Goal: Task Accomplishment & Management: Use online tool/utility

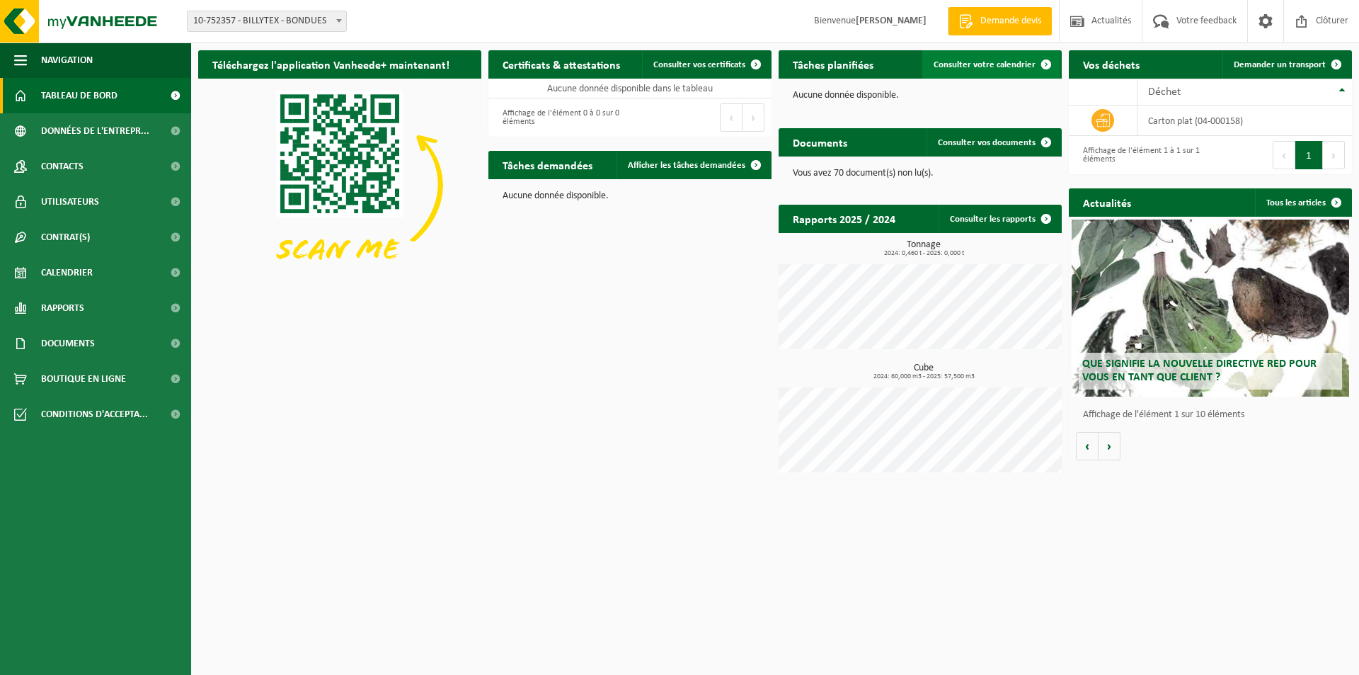
click at [992, 62] on span "Consulter votre calendrier" at bounding box center [985, 64] width 102 height 9
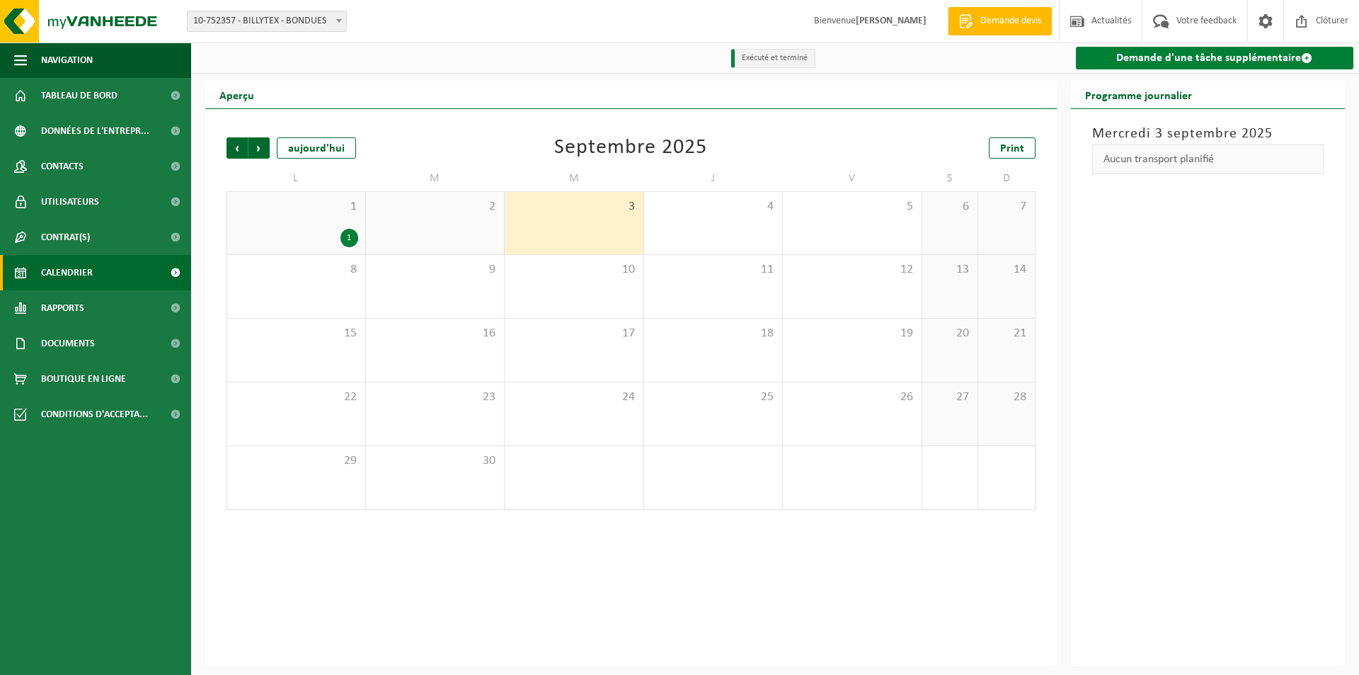
click at [1170, 49] on link "Demande d'une tâche supplémentaire" at bounding box center [1215, 58] width 278 height 23
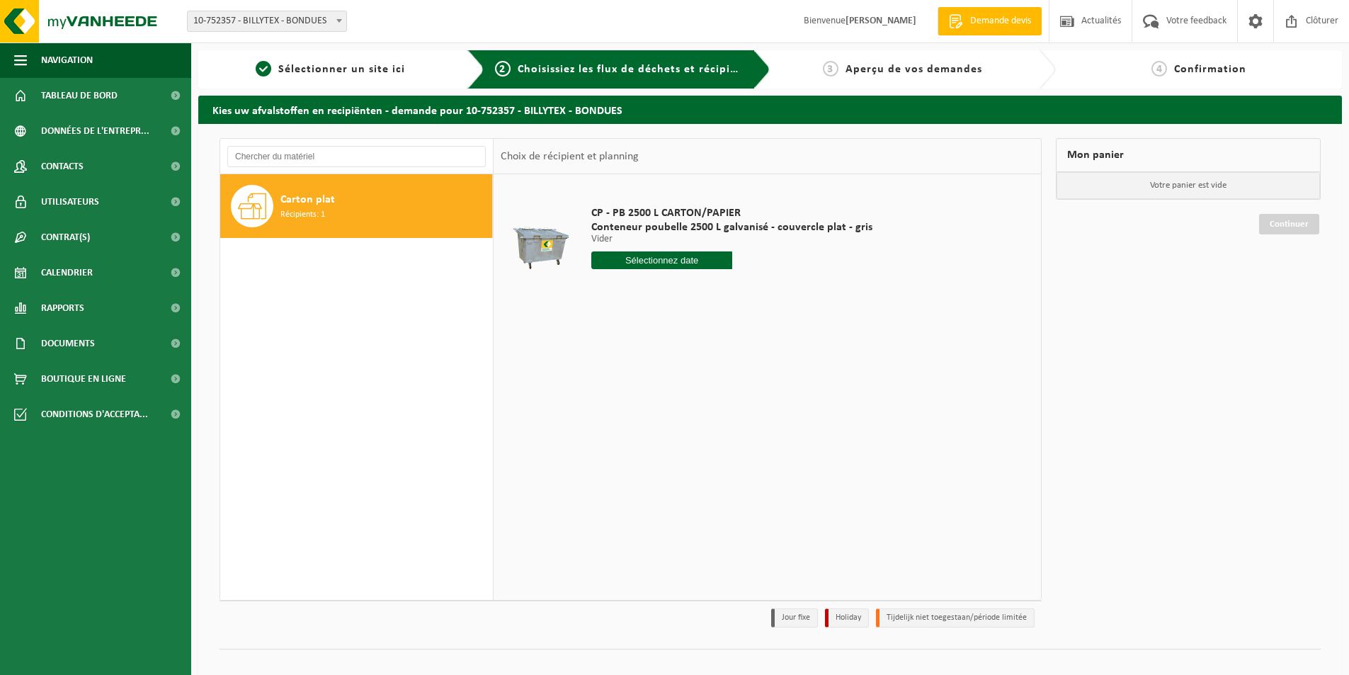
click at [714, 265] on input "text" at bounding box center [661, 260] width 141 height 18
click at [605, 365] on div "8" at bounding box center [604, 363] width 25 height 23
type input "à partir de [DATE]"
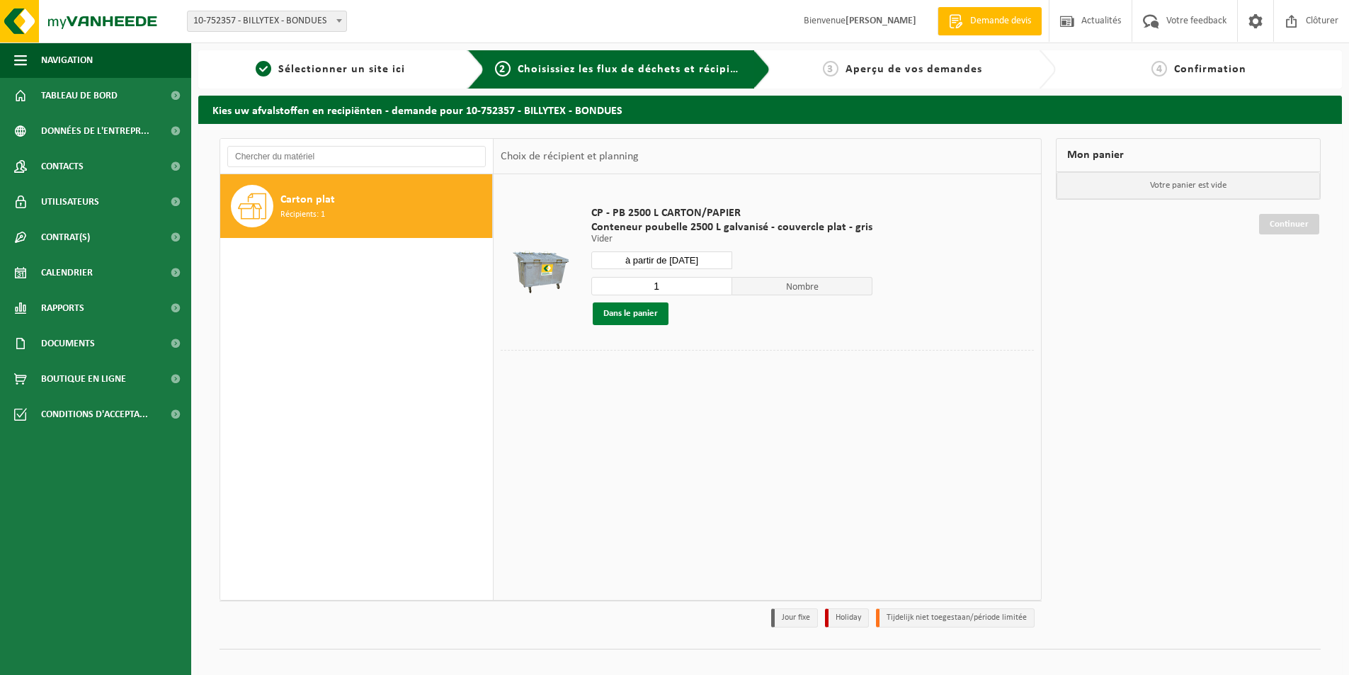
click at [653, 311] on button "Dans le panier" at bounding box center [631, 313] width 76 height 23
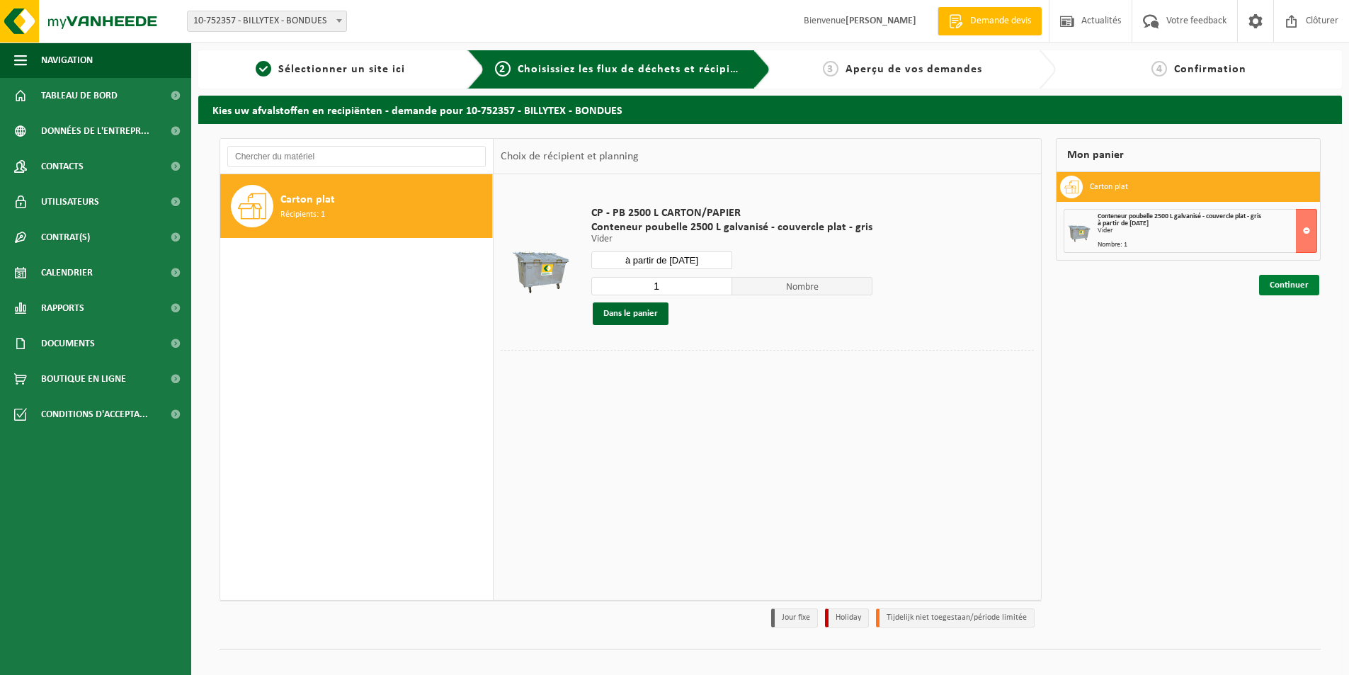
click at [1284, 287] on link "Continuer" at bounding box center [1289, 285] width 60 height 21
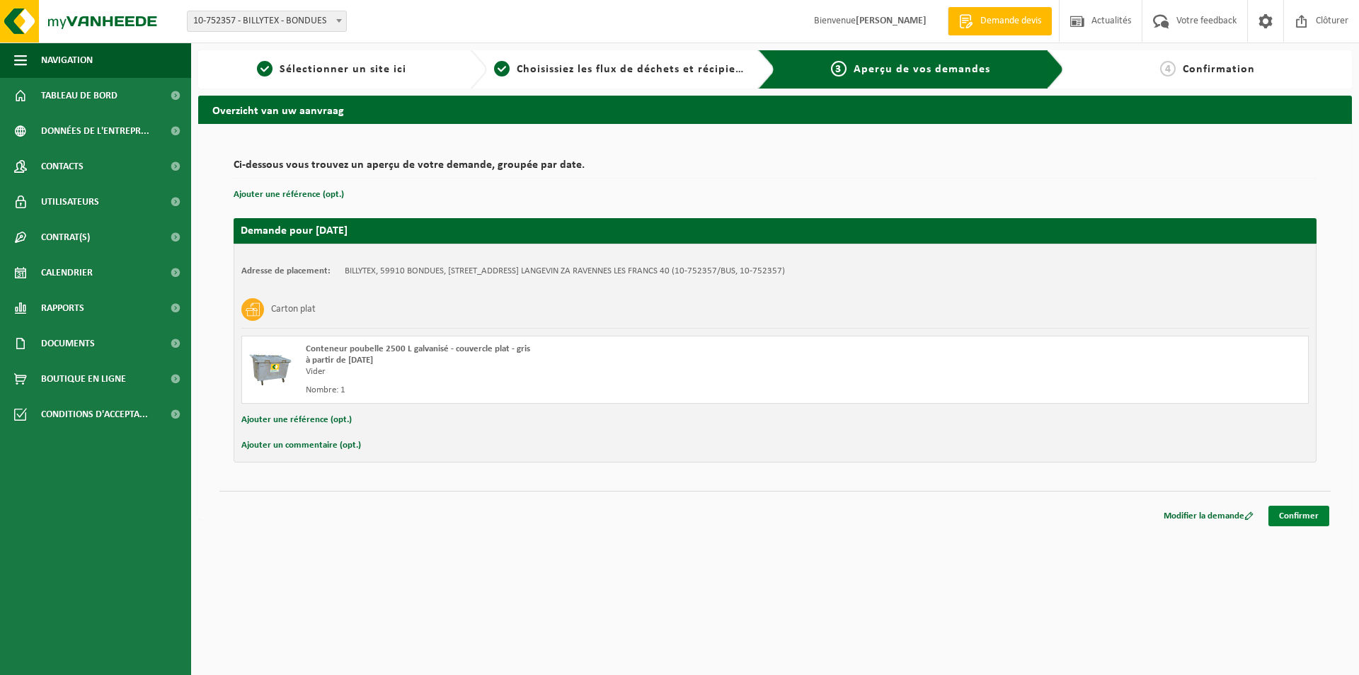
click at [1301, 515] on link "Confirmer" at bounding box center [1299, 516] width 61 height 21
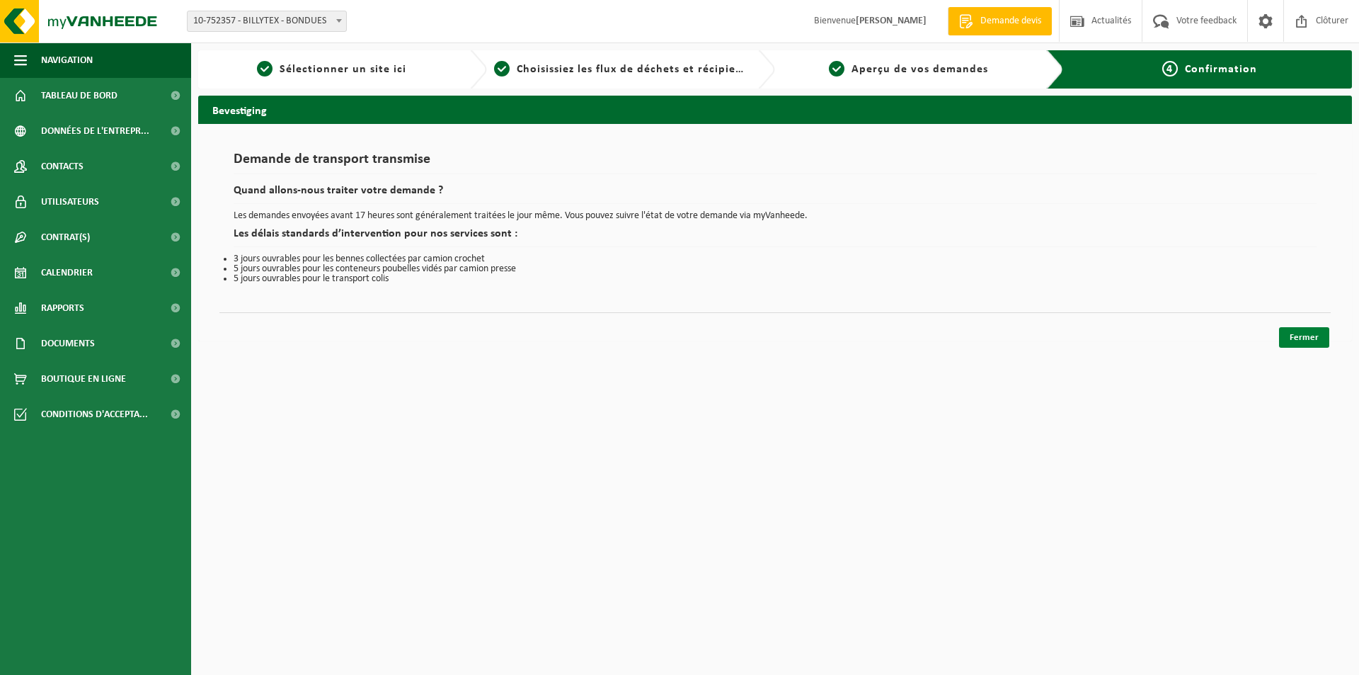
click at [1313, 334] on link "Fermer" at bounding box center [1304, 337] width 50 height 21
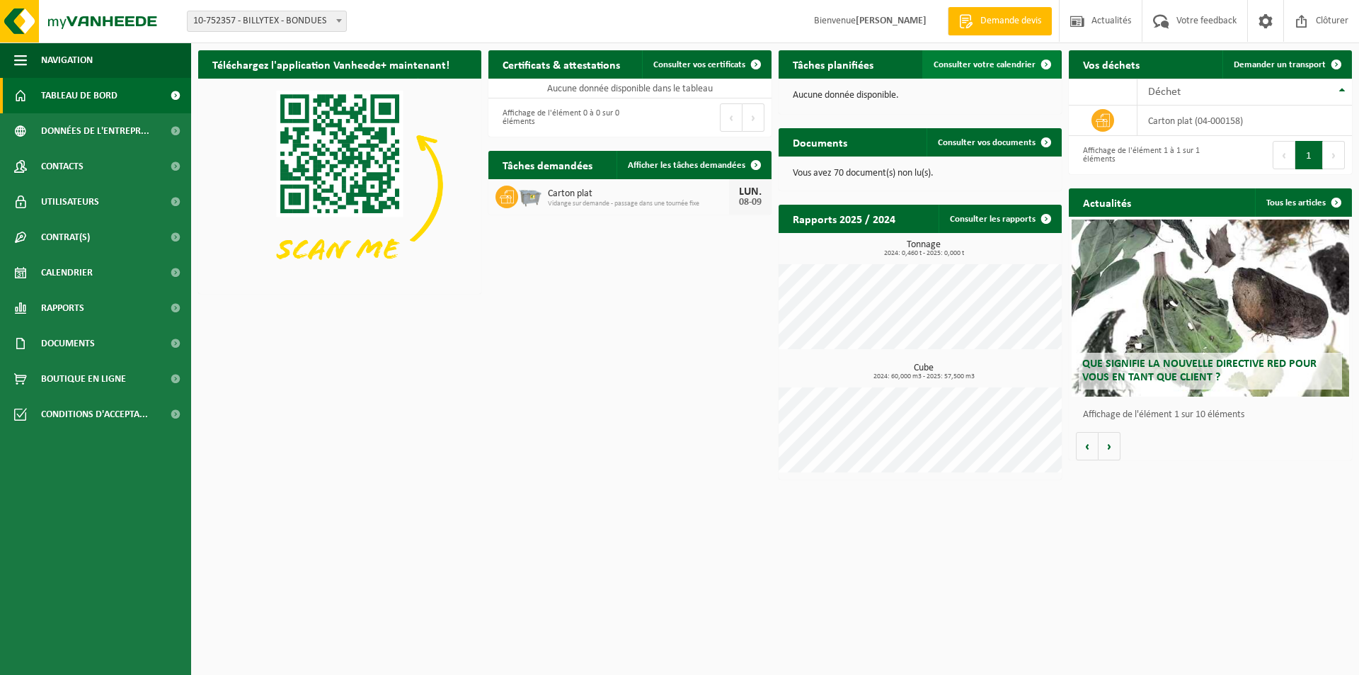
click at [986, 57] on link "Consulter votre calendrier" at bounding box center [992, 64] width 138 height 28
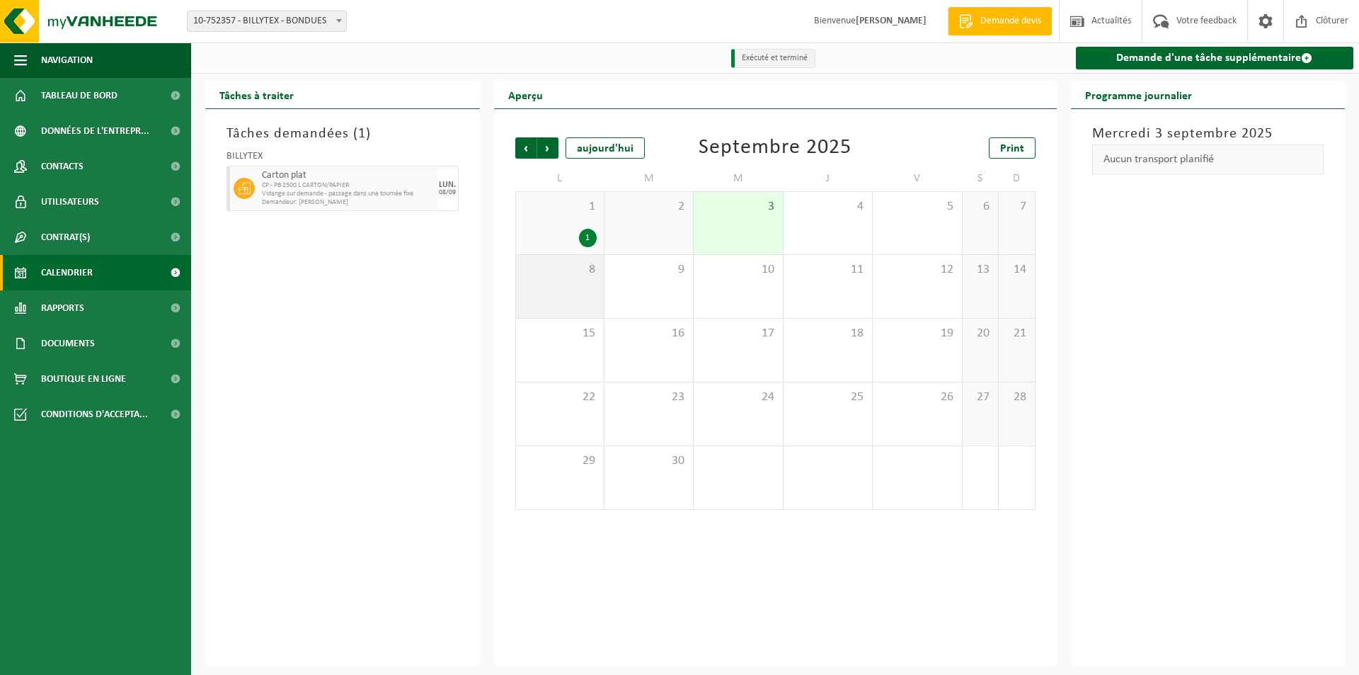
click at [555, 282] on div "8" at bounding box center [560, 286] width 88 height 63
click at [1328, 21] on span "Clôturer" at bounding box center [1333, 21] width 40 height 42
